Goal: Task Accomplishment & Management: Manage account settings

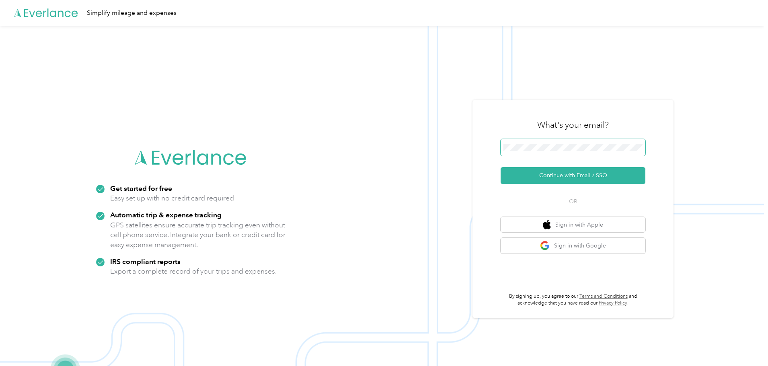
click at [578, 142] on span at bounding box center [573, 147] width 145 height 17
click at [529, 179] on button "Continue with Email / SSO" at bounding box center [573, 175] width 145 height 17
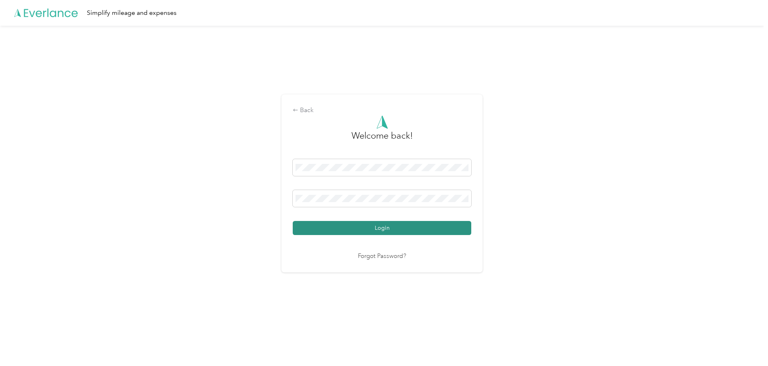
click at [412, 227] on button "Login" at bounding box center [382, 228] width 179 height 14
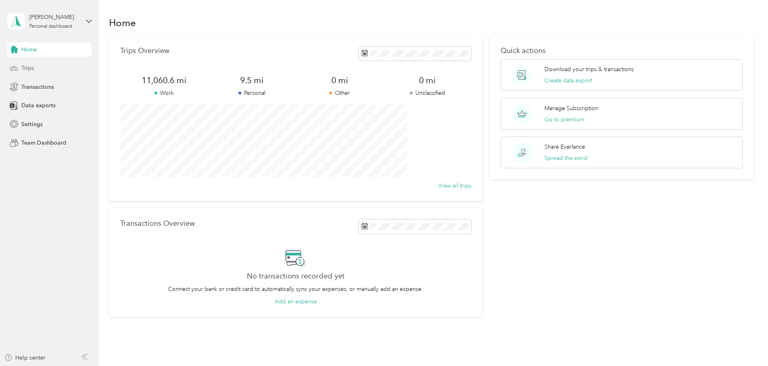
click at [27, 68] on span "Trips" at bounding box center [27, 68] width 12 height 8
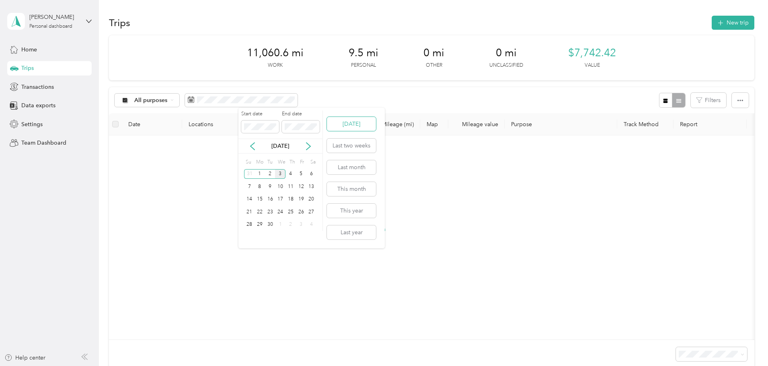
click at [355, 123] on button "[DATE]" at bounding box center [351, 124] width 49 height 14
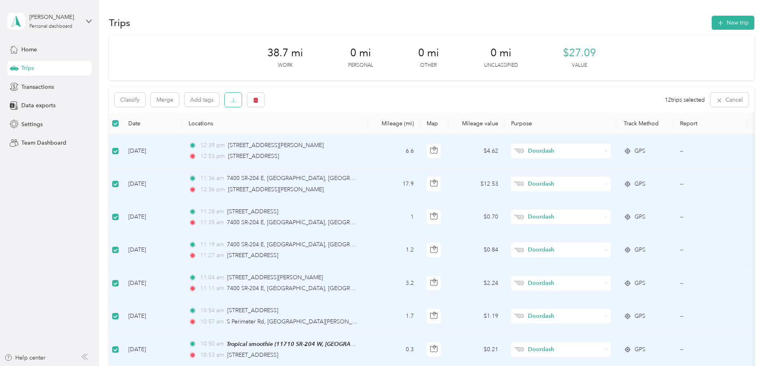
click at [242, 103] on button "button" at bounding box center [233, 100] width 17 height 14
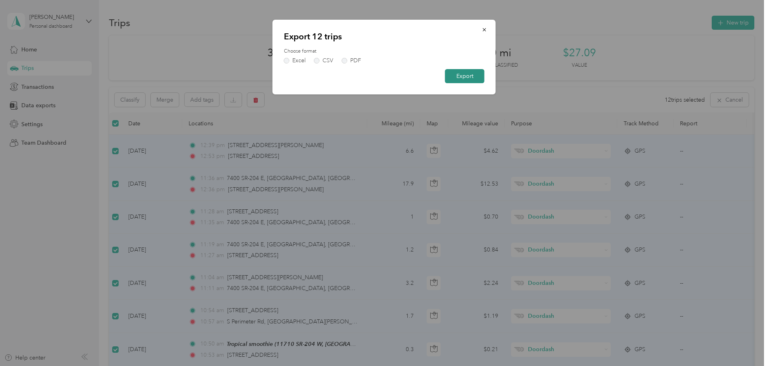
click at [478, 79] on button "Export" at bounding box center [464, 76] width 39 height 14
